Goal: Information Seeking & Learning: Learn about a topic

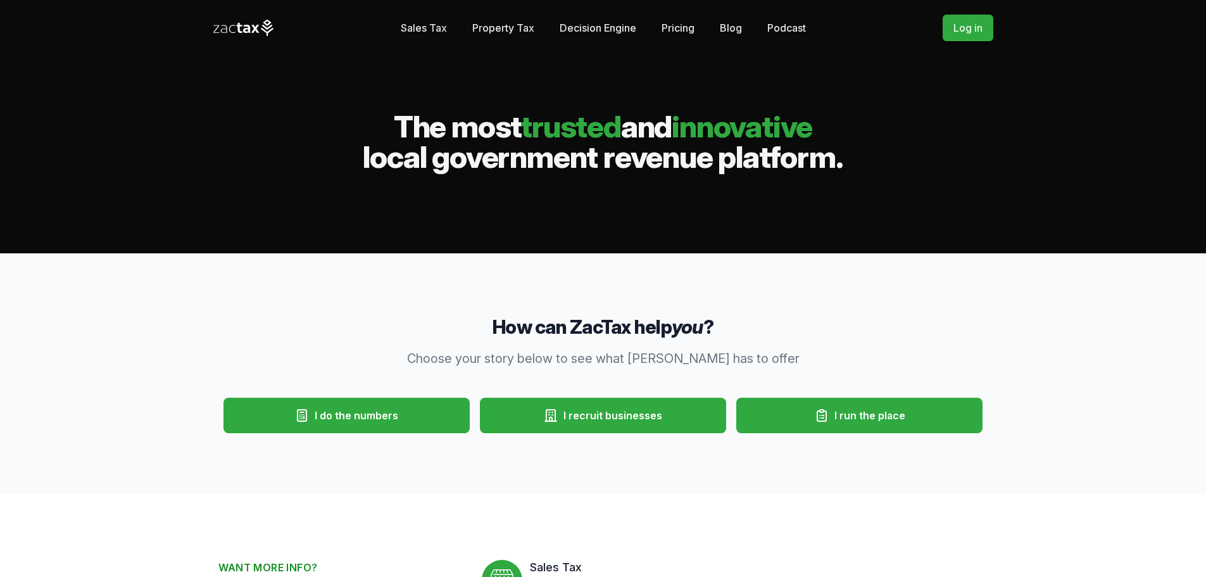
click at [726, 28] on link "Blog" at bounding box center [731, 27] width 22 height 25
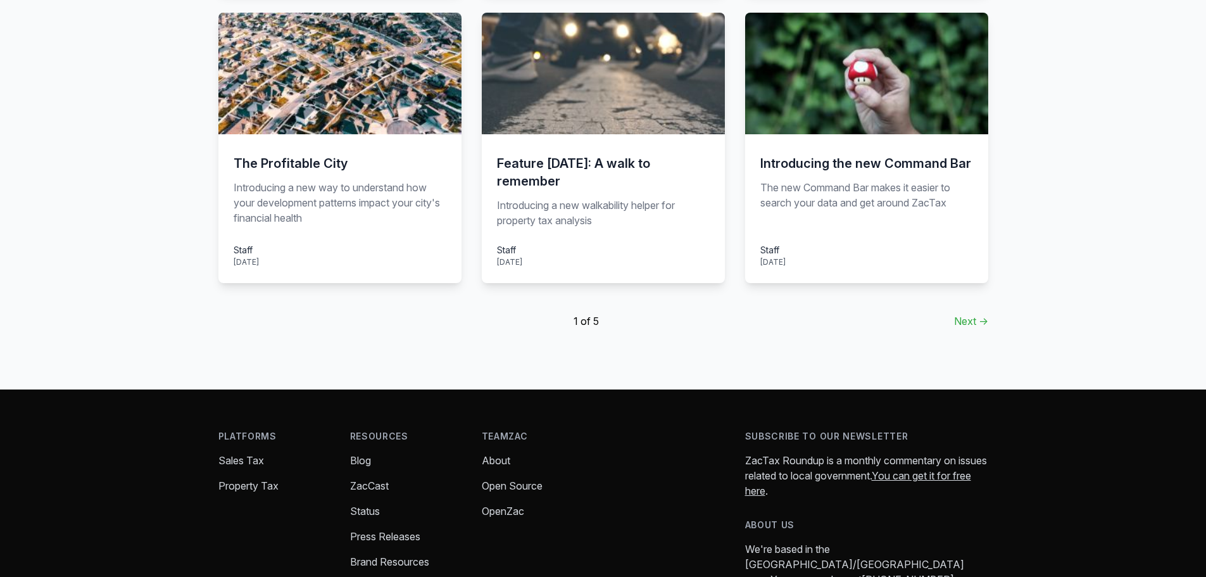
scroll to position [950, 0]
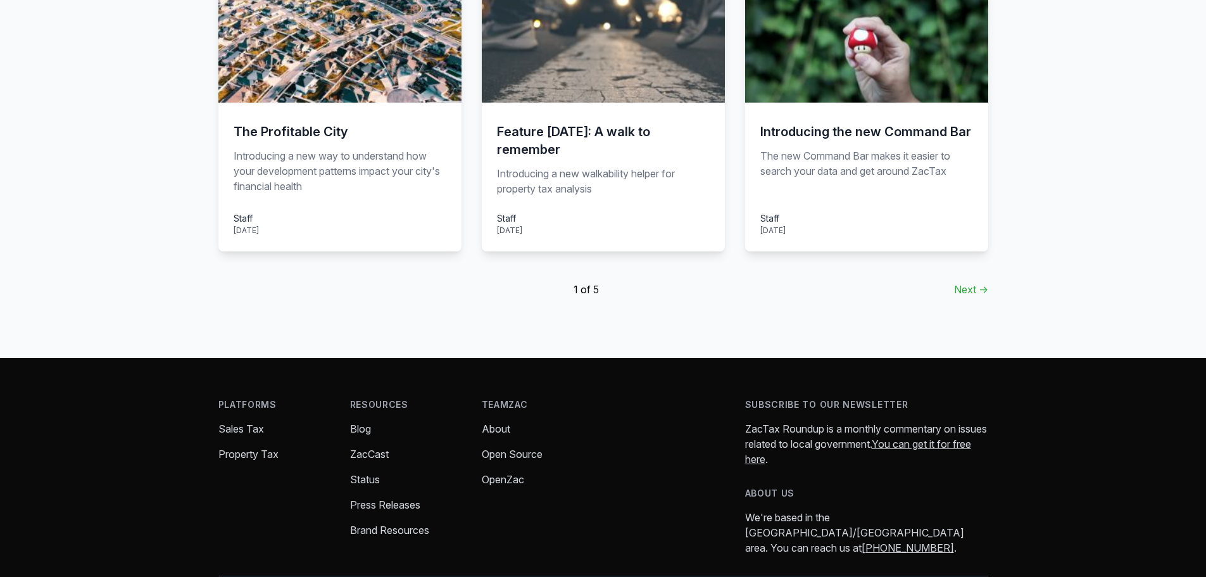
click at [378, 506] on link "Press Releases" at bounding box center [385, 504] width 70 height 13
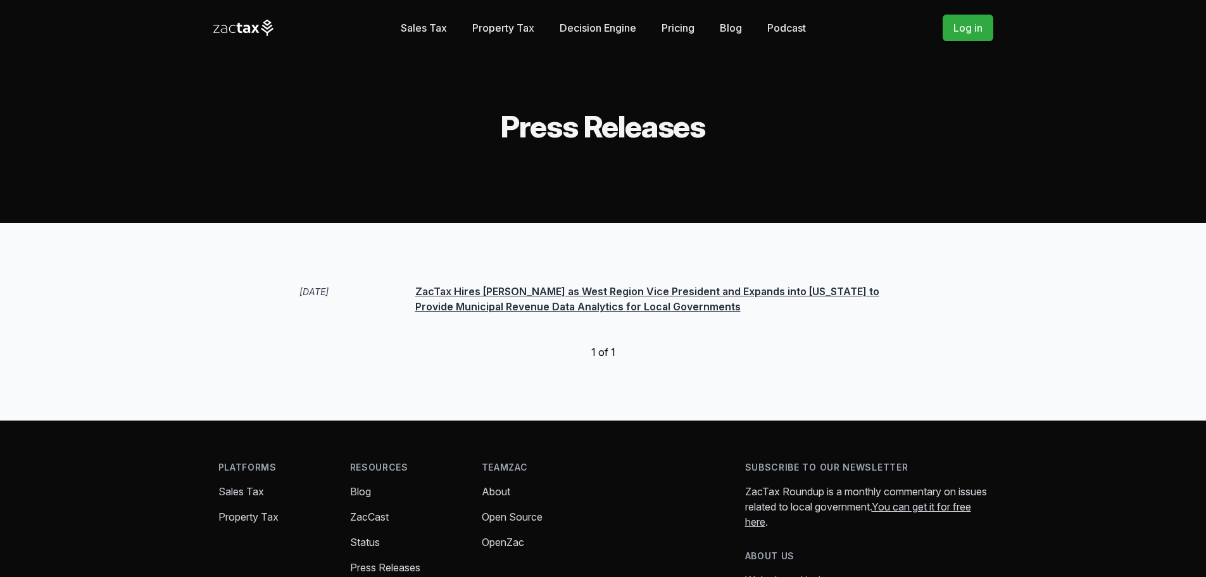
click at [778, 29] on link "Podcast" at bounding box center [786, 27] width 39 height 25
drag, startPoint x: 929, startPoint y: 389, endPoint x: 791, endPoint y: 319, distance: 155.1
click at [791, 319] on div "[DATE] ZacTax Hires [PERSON_NAME] as West Region Vice President and Expands int…" at bounding box center [603, 322] width 648 height 76
click at [682, 31] on link "Pricing" at bounding box center [678, 27] width 33 height 25
